Goal: Task Accomplishment & Management: Use online tool/utility

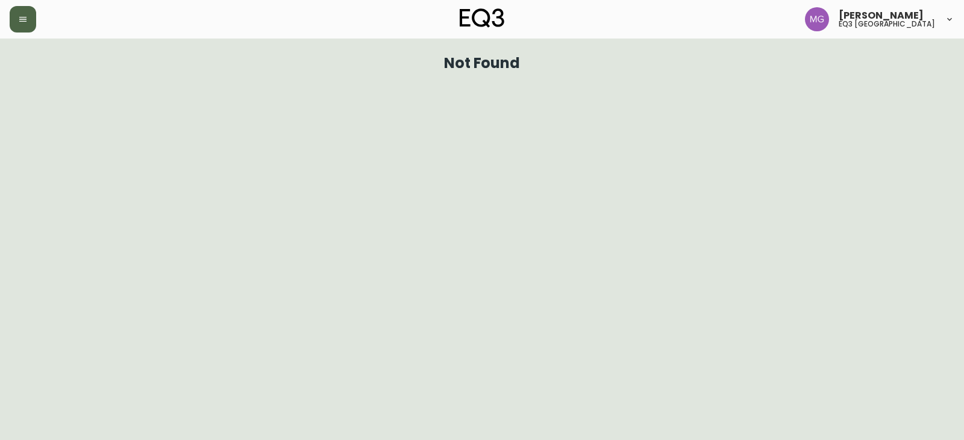
click at [13, 19] on button "button" at bounding box center [23, 19] width 27 height 27
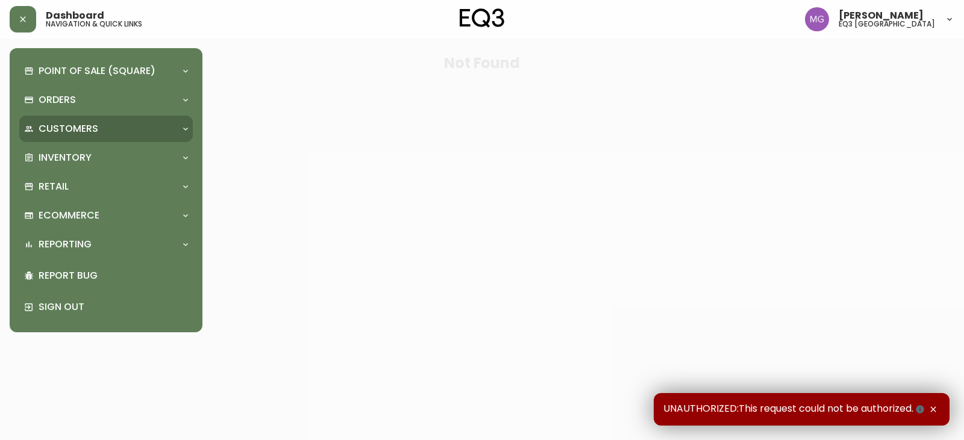
click at [75, 140] on div "Customers" at bounding box center [105, 129] width 173 height 27
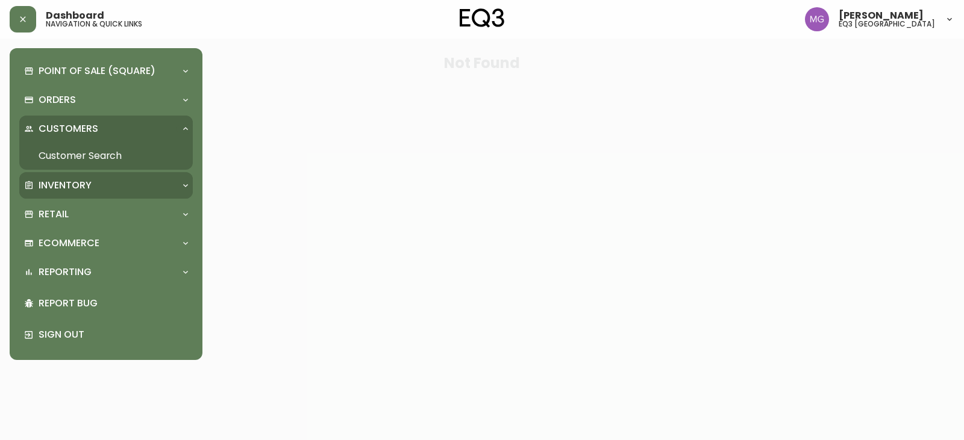
click at [98, 180] on div "Inventory" at bounding box center [100, 185] width 152 height 13
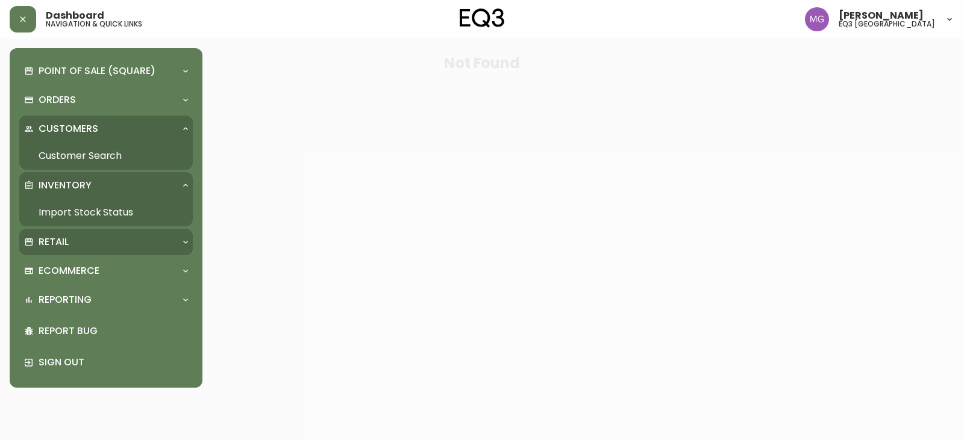
click at [109, 244] on div "Retail" at bounding box center [100, 242] width 152 height 13
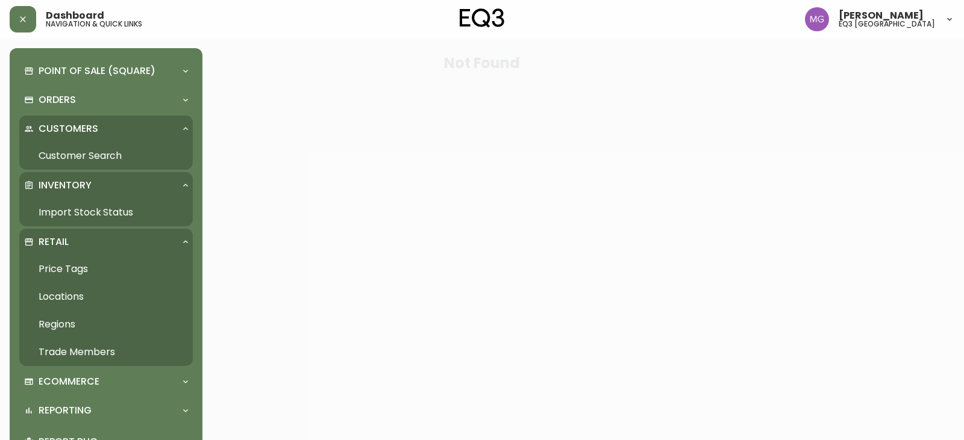
click at [99, 210] on link "Import Stock Status" at bounding box center [105, 213] width 173 height 28
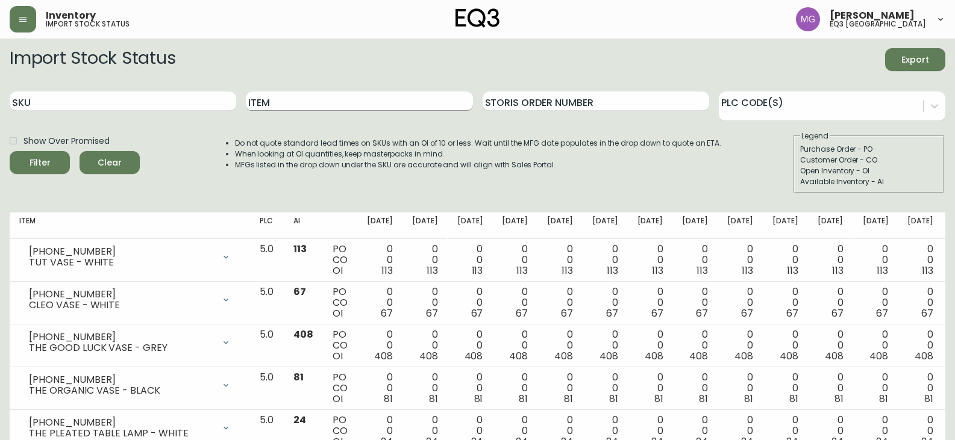
click at [311, 101] on input "Item" at bounding box center [359, 101] width 227 height 19
type input "array"
click at [10, 151] on button "Filter" at bounding box center [40, 162] width 60 height 23
